Goal: Information Seeking & Learning: Learn about a topic

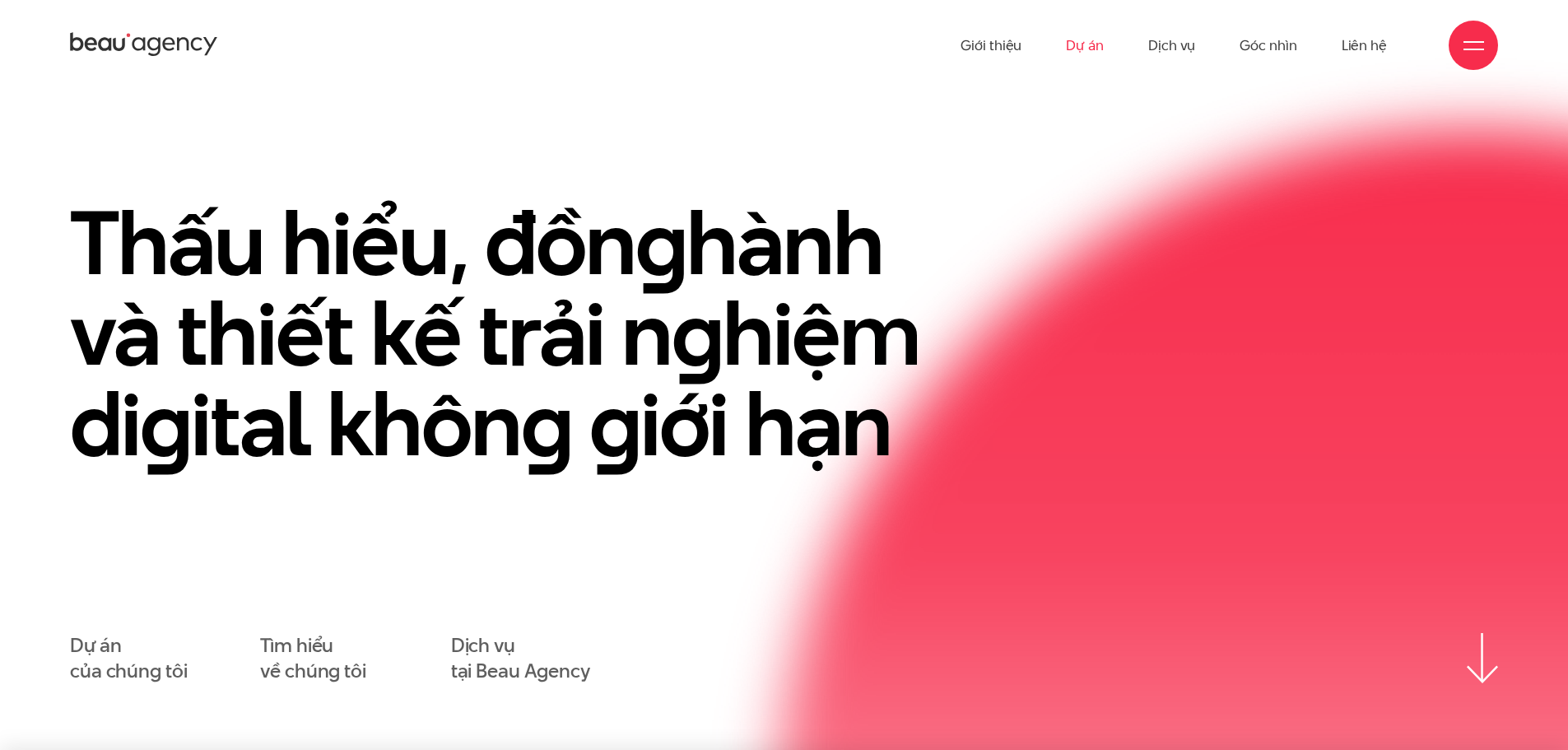
click at [1084, 45] on link "Dự án" at bounding box center [1084, 45] width 38 height 90
